Goal: Task Accomplishment & Management: Manage account settings

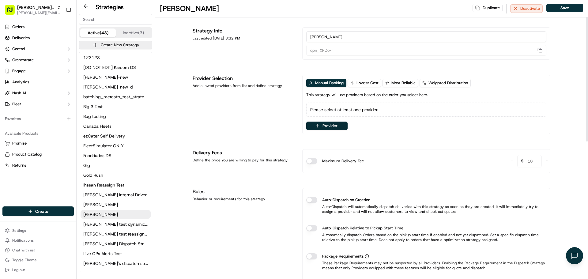
click at [321, 124] on button "Provider" at bounding box center [326, 125] width 41 height 9
type input "sherpa"
click at [32, 11] on html "Nash Org jeff@usenash.com Toggle Sidebar Orders Deliveries Control Orchestrate …" at bounding box center [294, 139] width 588 height 279
click at [34, 7] on span "Nash Org" at bounding box center [35, 7] width 37 height 6
type input "homerun"
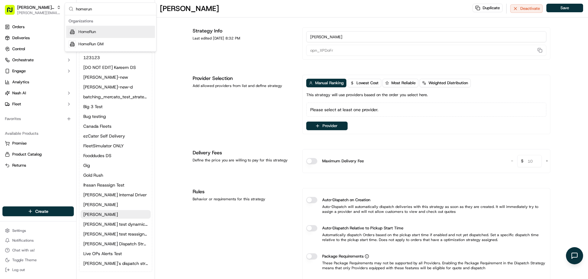
click at [96, 34] on span "HomeRun" at bounding box center [86, 32] width 17 height 6
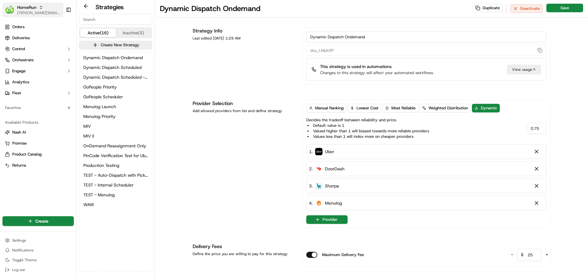
click at [37, 9] on div "HomeRun" at bounding box center [39, 7] width 44 height 6
type input "s"
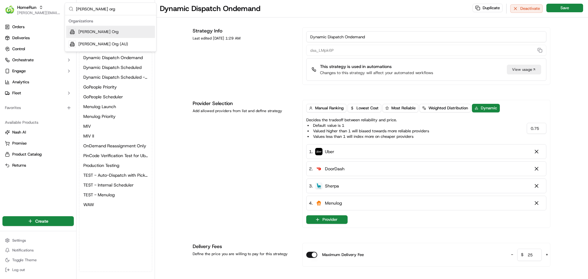
type input "nash org"
click at [99, 37] on div "Nash Org" at bounding box center [110, 32] width 89 height 12
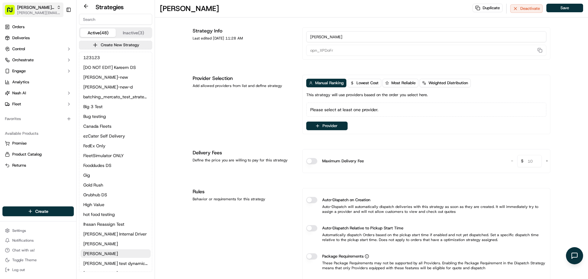
click at [38, 12] on span "[PERSON_NAME][EMAIL_ADDRESS][DOMAIN_NAME]" at bounding box center [39, 12] width 44 height 5
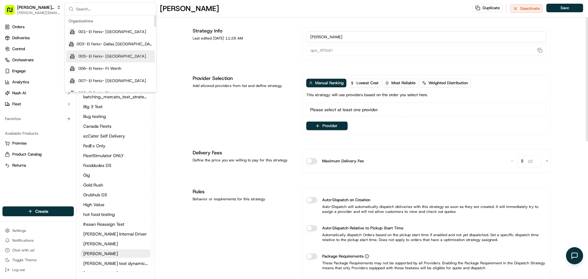
click at [200, 103] on div "Provider Selection Add allowed providers from list and define strategy" at bounding box center [243, 104] width 102 height 59
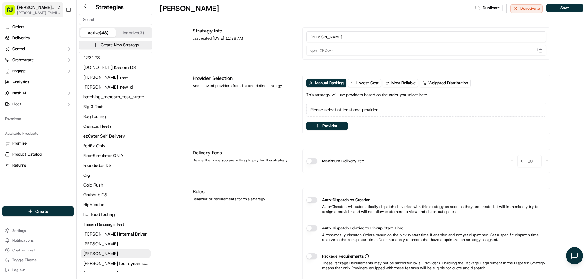
click at [10, 9] on rect "button" at bounding box center [10, 10] width 10 height 10
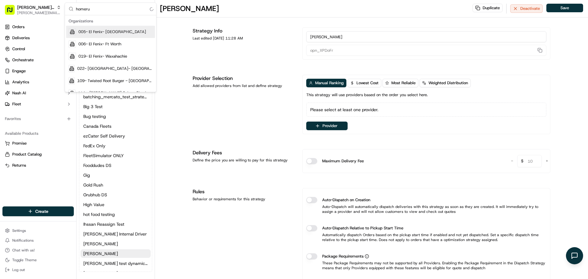
type input "homerun"
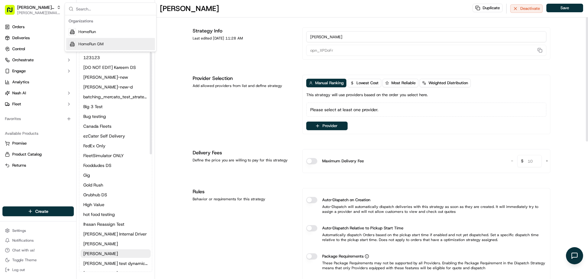
click at [175, 192] on div "JEFF Test Duplicate Deactivate Save Strategy Info Last edited Sep 12, 2025 11:2…" at bounding box center [371, 275] width 433 height 550
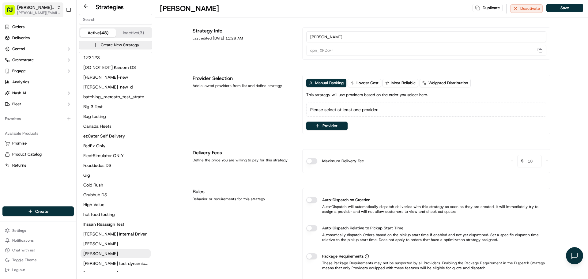
click at [37, 11] on span "[PERSON_NAME][EMAIL_ADDRESS][DOMAIN_NAME]" at bounding box center [39, 12] width 44 height 5
type input "nash org"
click at [89, 45] on span "Nash Org (AU)" at bounding box center [103, 44] width 50 height 6
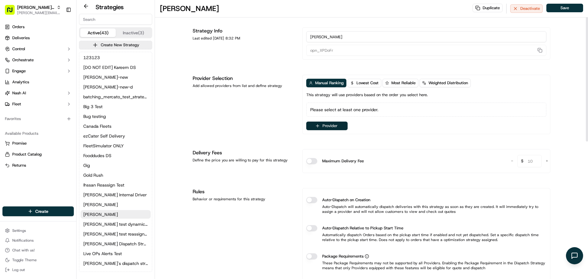
click at [325, 127] on button "Provider" at bounding box center [326, 125] width 41 height 9
type input "sherp"
click at [282, 128] on html "Nash Org jeff@usenash.com Toggle Sidebar Orders Deliveries Control Orchestrate …" at bounding box center [294, 139] width 588 height 279
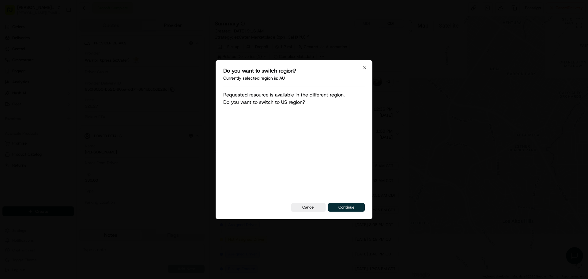
click at [345, 207] on button "Continue" at bounding box center [346, 207] width 37 height 9
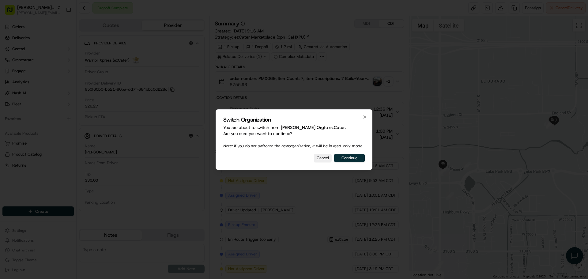
click at [339, 158] on button "Continue" at bounding box center [349, 158] width 31 height 9
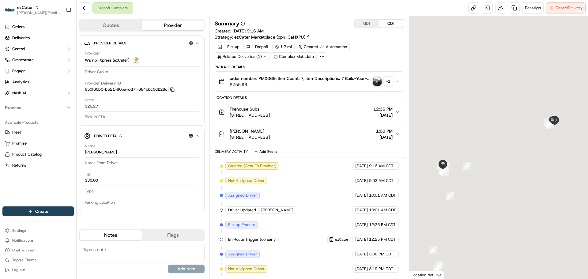
click at [375, 83] on img "button" at bounding box center [377, 81] width 9 height 9
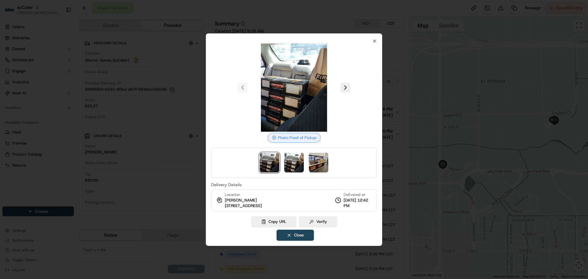
click at [271, 162] on img at bounding box center [269, 163] width 20 height 20
click at [292, 164] on img at bounding box center [294, 163] width 20 height 20
click at [318, 163] on img at bounding box center [318, 163] width 20 height 20
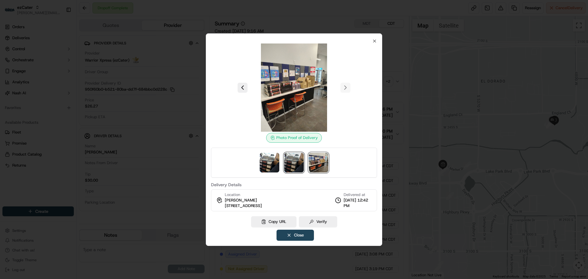
click at [293, 164] on img at bounding box center [294, 163] width 20 height 20
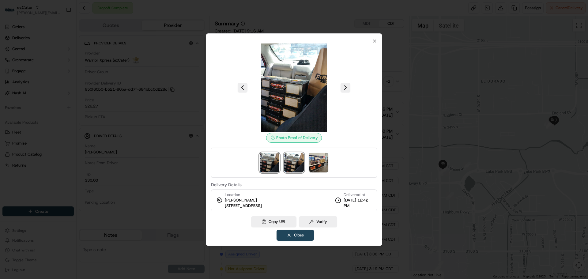
click at [273, 165] on img at bounding box center [269, 163] width 20 height 20
click at [292, 166] on img at bounding box center [294, 163] width 20 height 20
click at [316, 166] on img at bounding box center [318, 163] width 20 height 20
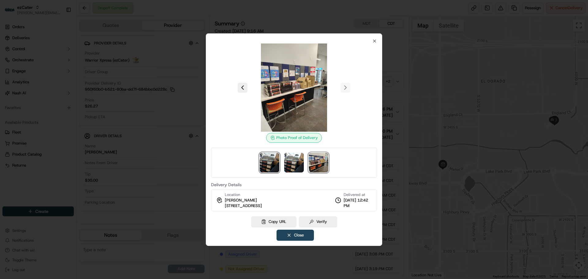
click at [267, 166] on img at bounding box center [269, 163] width 20 height 20
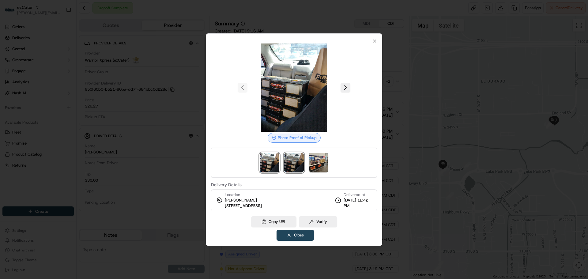
click at [293, 166] on img at bounding box center [294, 163] width 20 height 20
